Goal: Entertainment & Leisure: Consume media (video, audio)

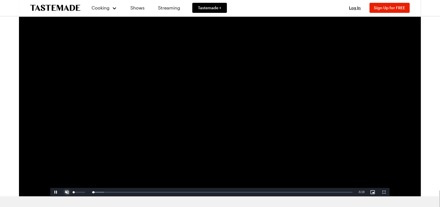
click at [63, 192] on span "Video Player" at bounding box center [66, 192] width 11 height 0
click at [55, 192] on span "Video Player" at bounding box center [55, 192] width 11 height 0
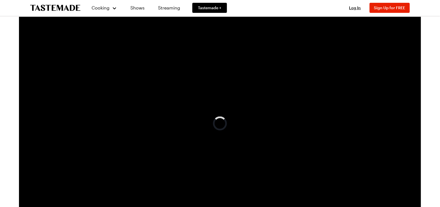
scroll to position [18, 0]
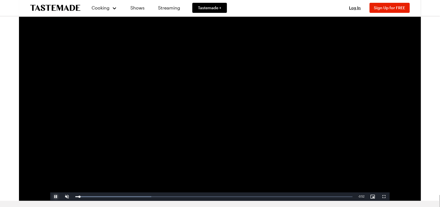
click at [56, 197] on span "Video Player" at bounding box center [55, 197] width 11 height 0
